Goal: Task Accomplishment & Management: Complete application form

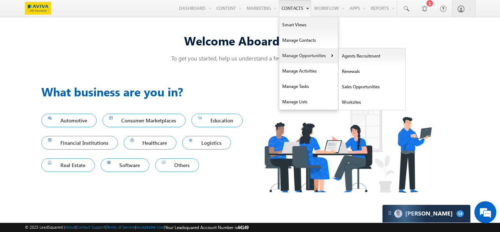
click at [300, 60] on link "Manage Opportunities" at bounding box center [308, 55] width 59 height 15
click at [348, 86] on link "Sales Opportunities" at bounding box center [372, 86] width 67 height 15
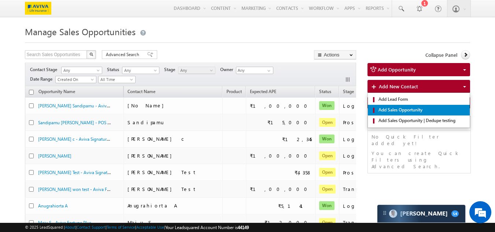
click at [394, 114] on link "Add Sales Opportunity" at bounding box center [419, 110] width 102 height 11
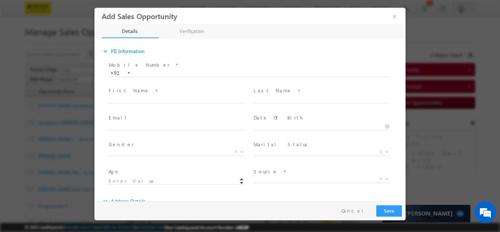
click at [164, 67] on span "Mobile Number *" at bounding box center [246, 65] width 274 height 8
click at [177, 71] on input "text" at bounding box center [250, 72] width 282 height 7
click at [150, 70] on input "text" at bounding box center [250, 72] width 282 height 7
paste input "9869933840"
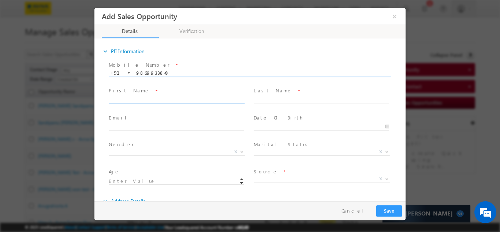
type input "9869933840"
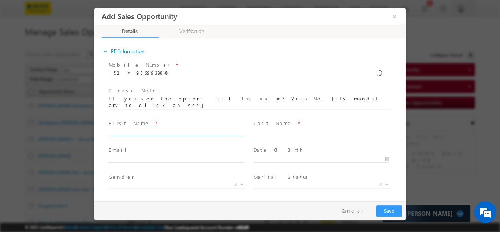
click at [175, 97] on div "Mobile Number * [PHONE_NUMBER] 9869933840 +91 Please Note! First Name *" at bounding box center [254, 142] width 304 height 167
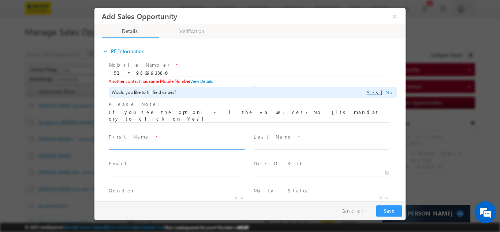
click at [377, 91] on link "Yes" at bounding box center [374, 92] width 14 height 6
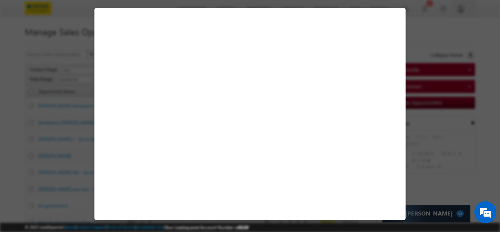
select select "[DEMOGRAPHIC_DATA]"
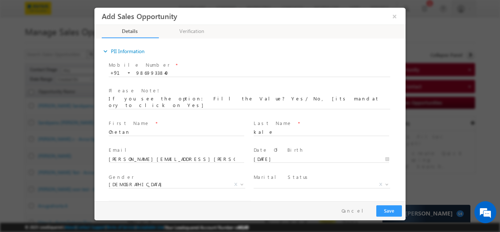
type input "18"
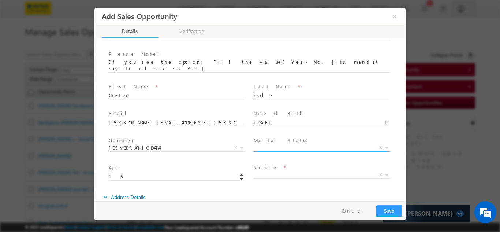
click at [272, 144] on span "X" at bounding box center [322, 147] width 137 height 7
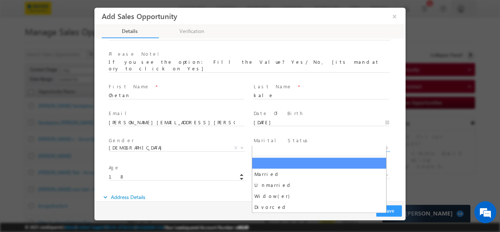
click at [207, 162] on div "Age * 18" at bounding box center [179, 175] width 145 height 27
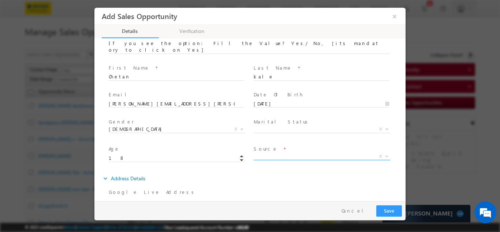
scroll to position [73, 0]
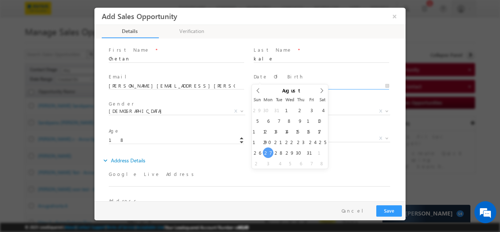
click at [290, 82] on input "[DATE]" at bounding box center [322, 85] width 136 height 7
click at [298, 93] on input "2007" at bounding box center [290, 96] width 46 height 6
click at [308, 96] on span at bounding box center [310, 97] width 5 height 3
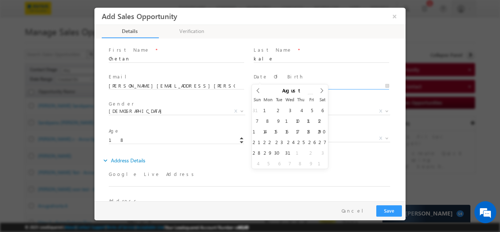
click at [308, 96] on span at bounding box center [310, 97] width 5 height 3
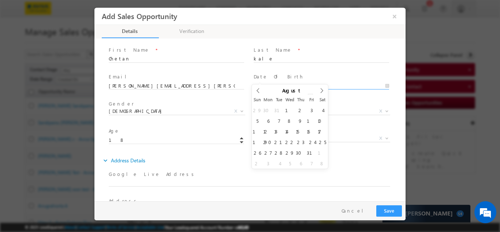
type input "1999"
click at [308, 96] on span at bounding box center [310, 97] width 5 height 3
type input "[DATE]"
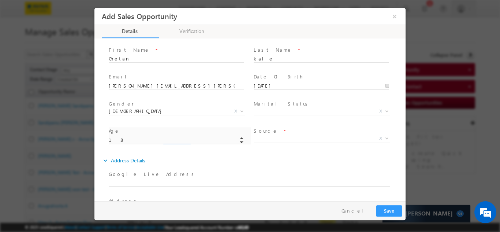
type input "26"
click at [279, 134] on span "X" at bounding box center [322, 137] width 137 height 7
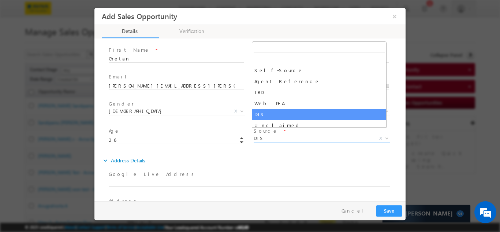
click at [265, 134] on span "DTS" at bounding box center [313, 137] width 119 height 7
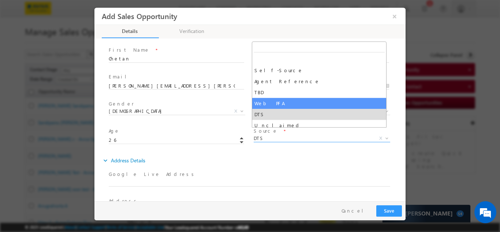
select select "Web PFA"
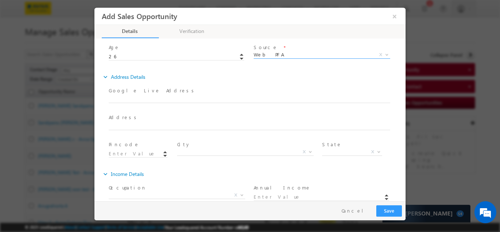
scroll to position [162, 0]
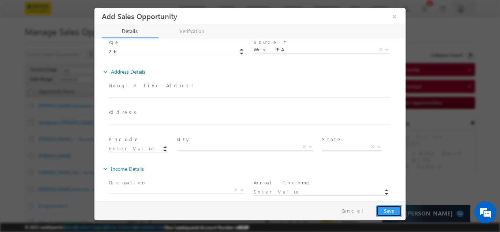
click at [400, 211] on button "Save" at bounding box center [389, 210] width 26 height 11
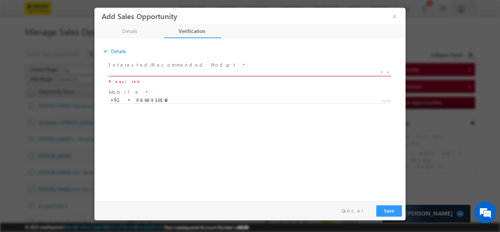
click at [137, 70] on span "X" at bounding box center [250, 71] width 283 height 7
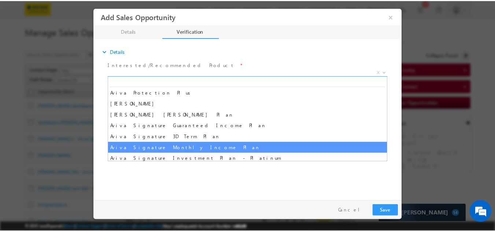
scroll to position [293, 0]
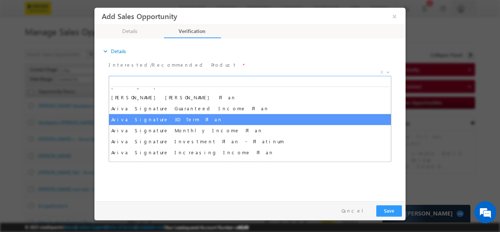
select select "Aviva Signature 3D Term Plan"
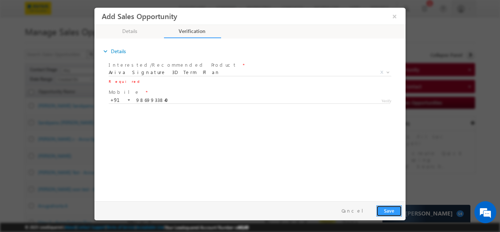
click at [389, 210] on button "Save" at bounding box center [389, 210] width 26 height 11
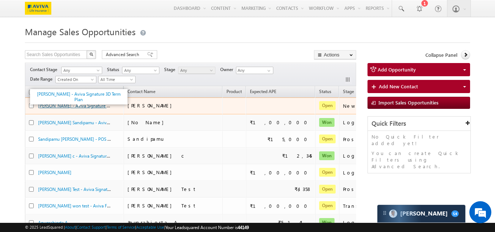
click at [85, 105] on link "[PERSON_NAME] - Aviva Signature 3D Term Plan" at bounding box center [84, 105] width 93 height 6
click at [81, 108] on link "[PERSON_NAME] - Aviva Signature 3D Term Plan" at bounding box center [84, 105] width 93 height 6
